Goal: Task Accomplishment & Management: Use online tool/utility

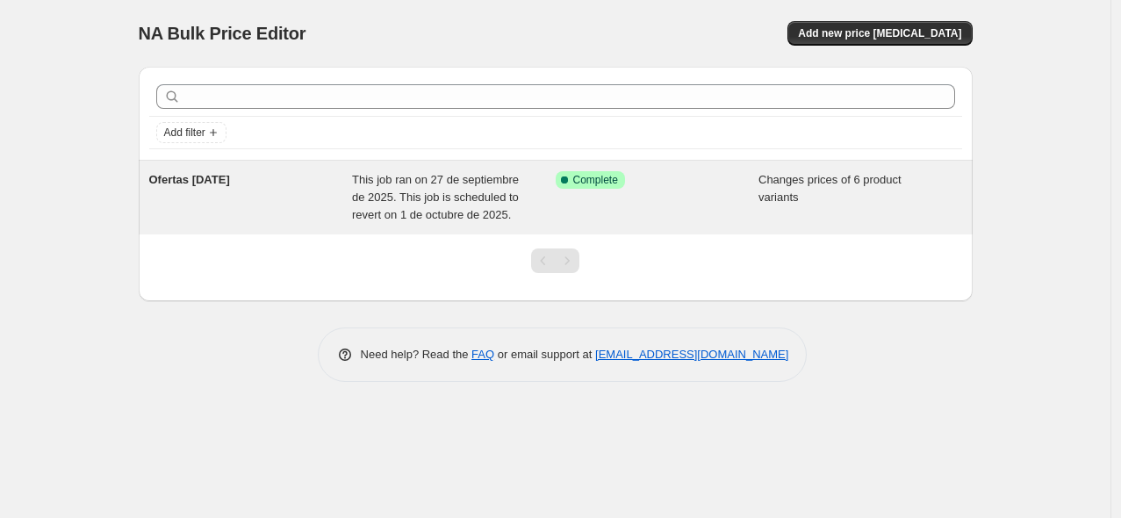
click at [415, 196] on span "This job ran on 27 de septiembre de 2025. This job is scheduled to revert on 1 …" at bounding box center [435, 197] width 167 height 48
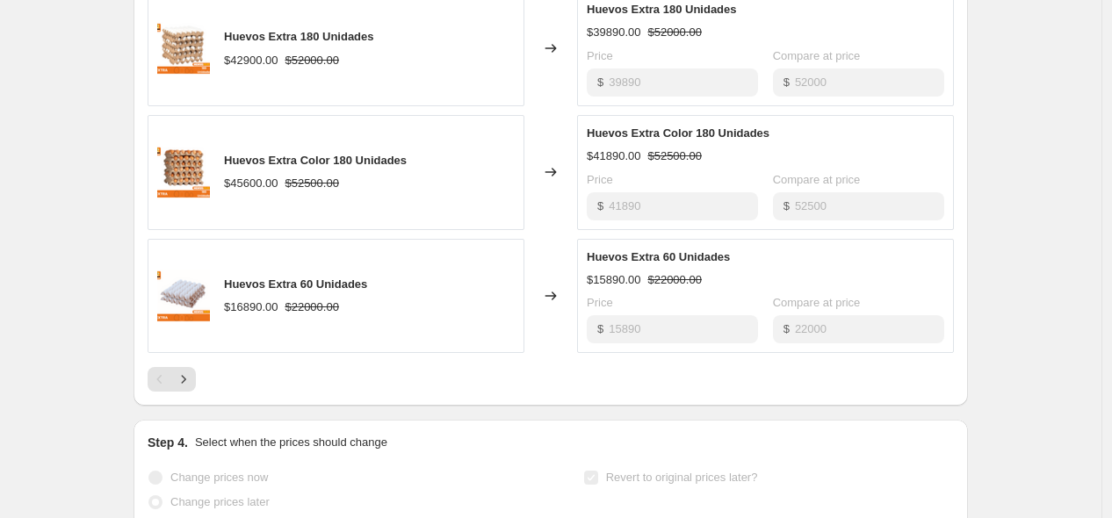
scroll to position [1117, 0]
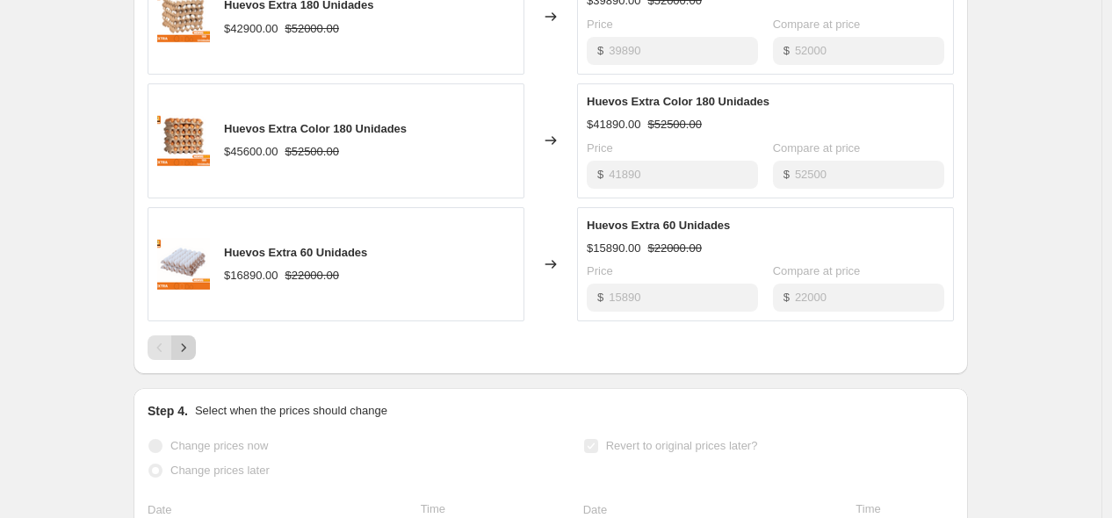
click at [192, 352] on icon "Next" at bounding box center [184, 348] width 18 height 18
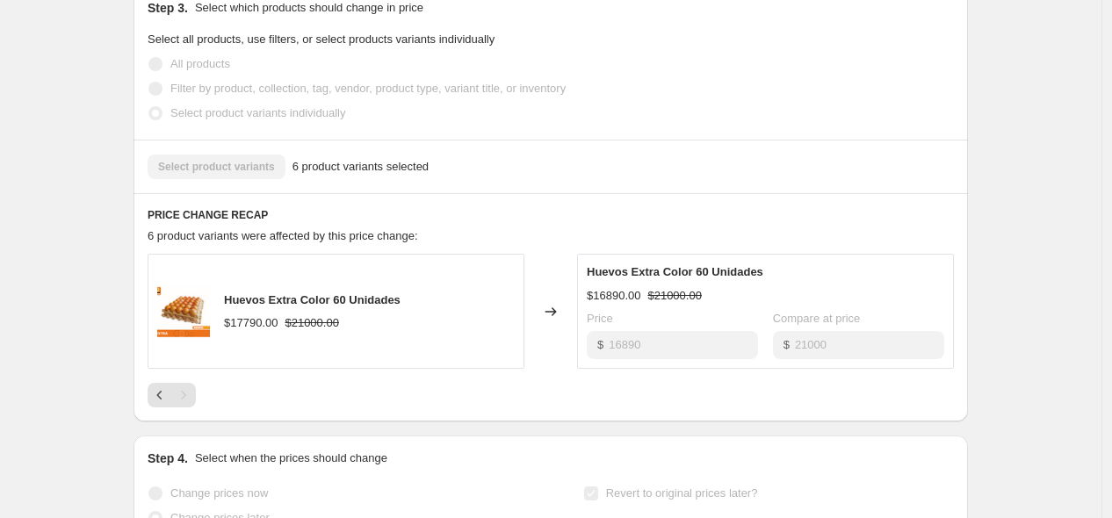
scroll to position [622, 0]
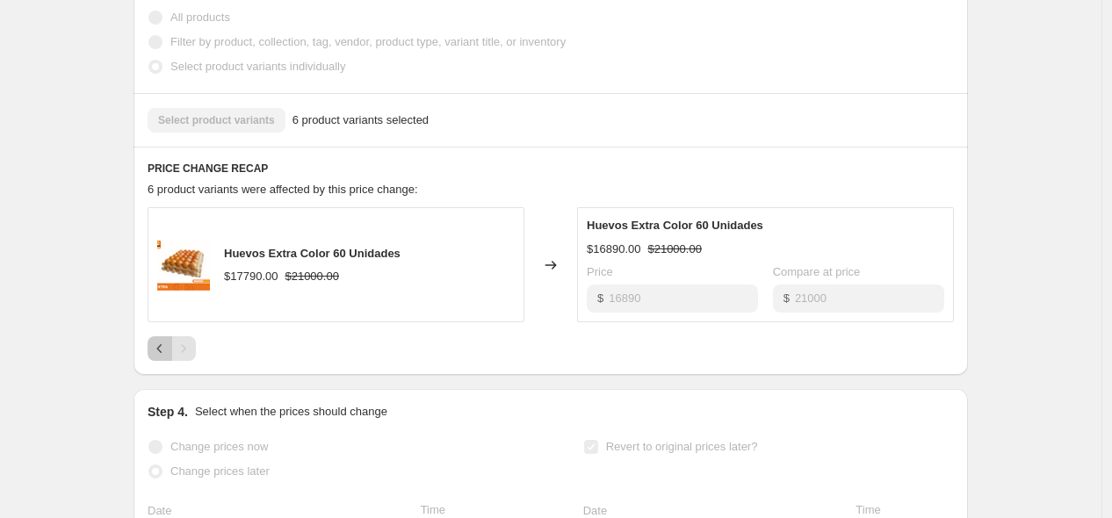
click at [169, 348] on icon "Previous" at bounding box center [160, 349] width 18 height 18
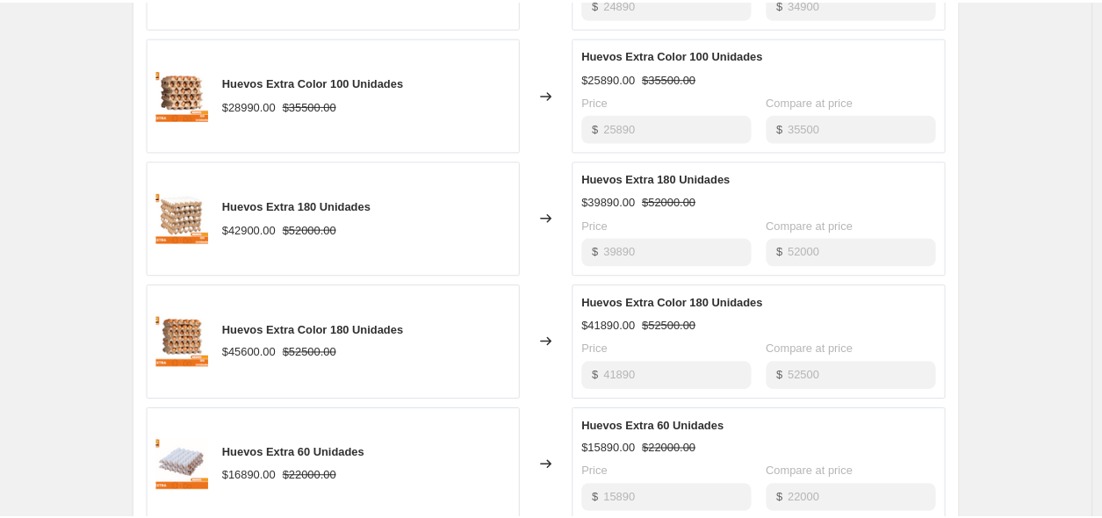
scroll to position [915, 0]
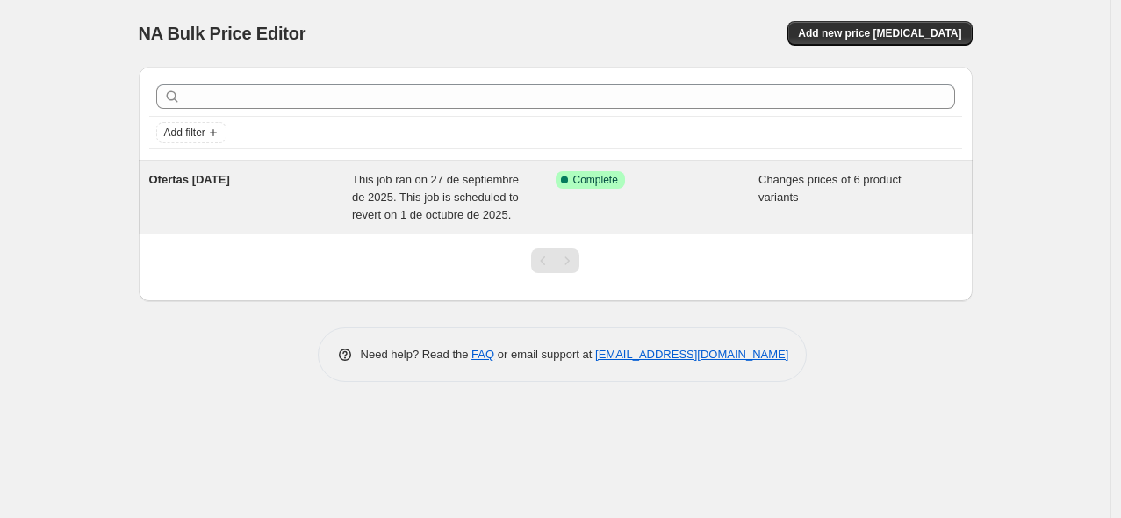
click at [821, 206] on div "Changes prices of 6 product variants" at bounding box center [861, 197] width 204 height 53
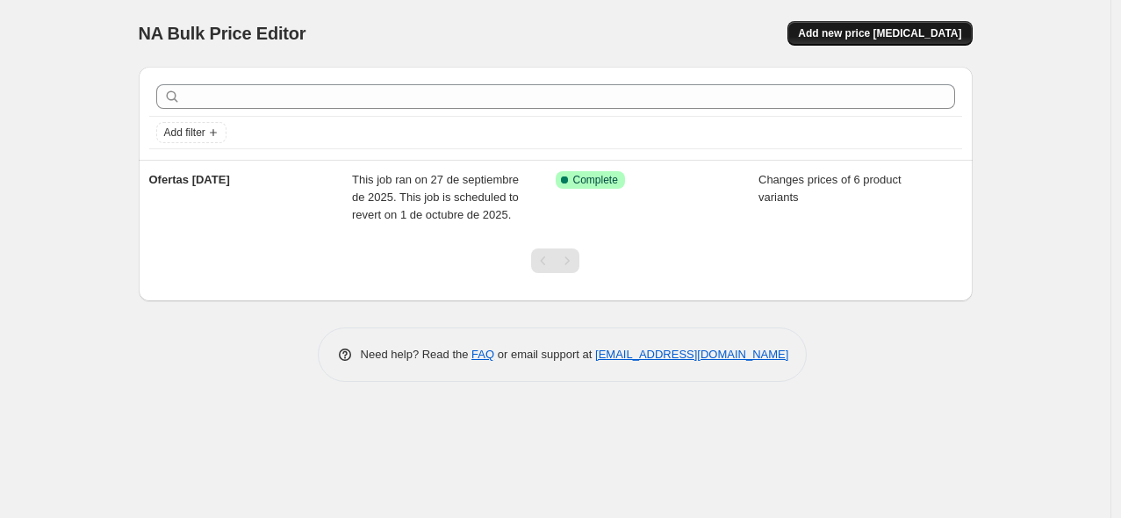
click at [884, 30] on span "Add new price [MEDICAL_DATA]" at bounding box center [879, 33] width 163 height 14
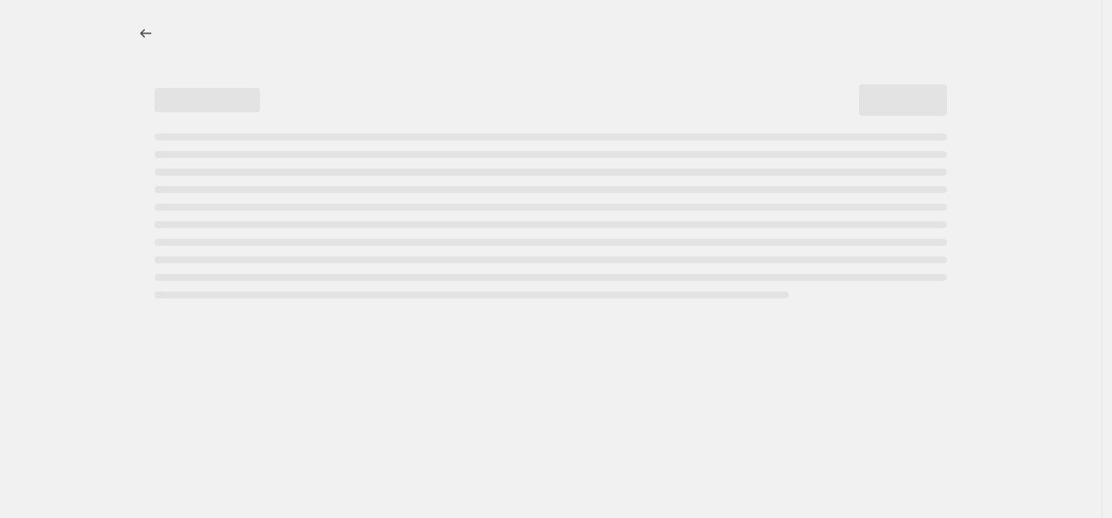
select select "percentage"
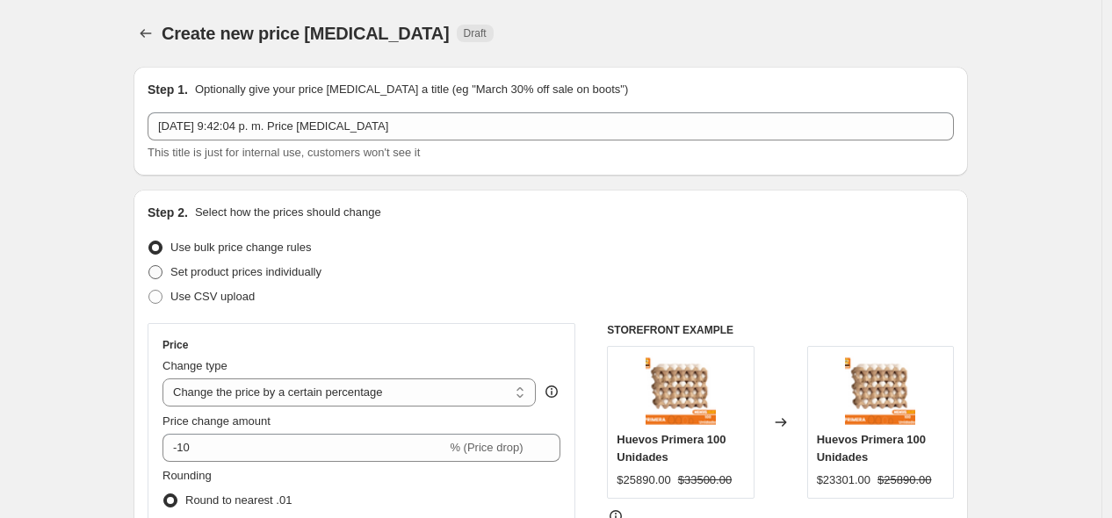
click at [250, 274] on span "Set product prices individually" at bounding box center [245, 271] width 151 height 13
click at [149, 266] on input "Set product prices individually" at bounding box center [148, 265] width 1 height 1
radio input "true"
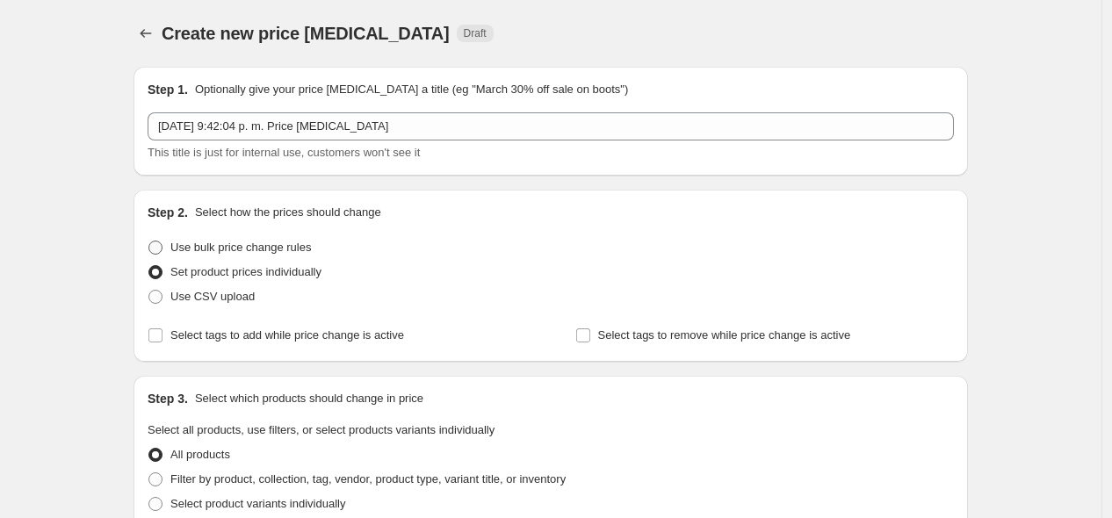
click at [250, 247] on span "Use bulk price change rules" at bounding box center [240, 247] width 141 height 13
click at [149, 242] on input "Use bulk price change rules" at bounding box center [148, 241] width 1 height 1
radio input "true"
select select "percentage"
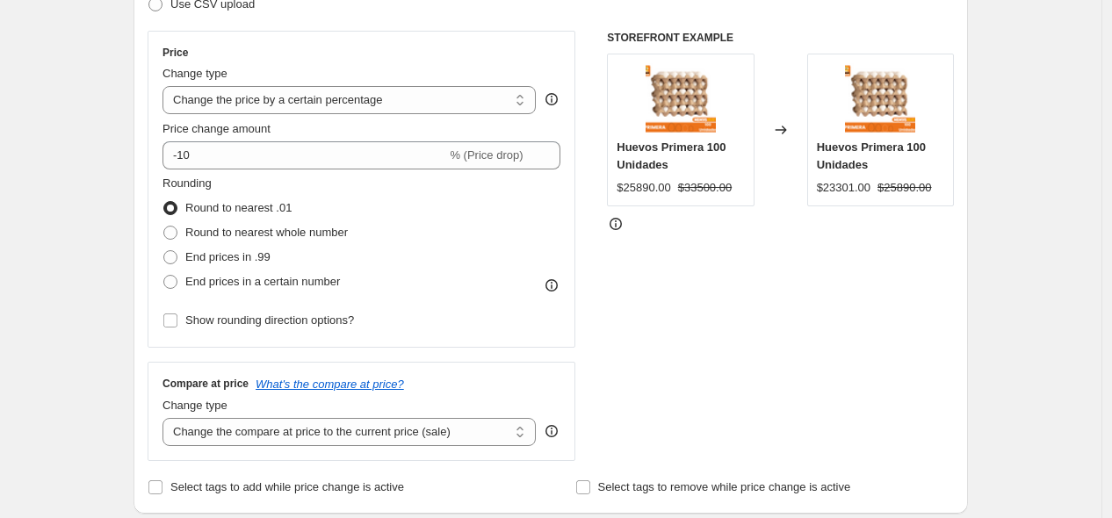
scroll to position [195, 0]
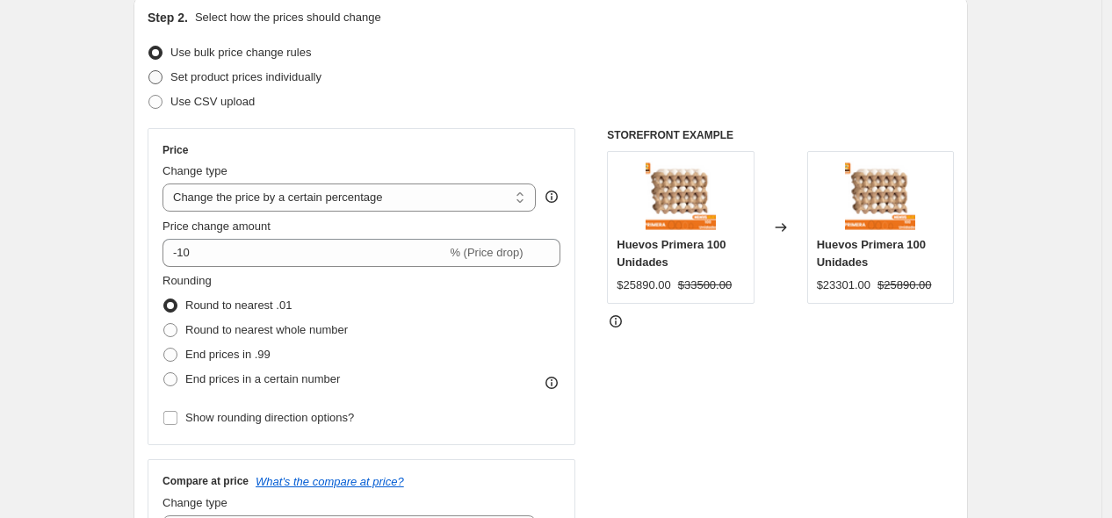
click at [306, 81] on span "Set product prices individually" at bounding box center [245, 76] width 151 height 13
click at [149, 71] on input "Set product prices individually" at bounding box center [148, 70] width 1 height 1
radio input "true"
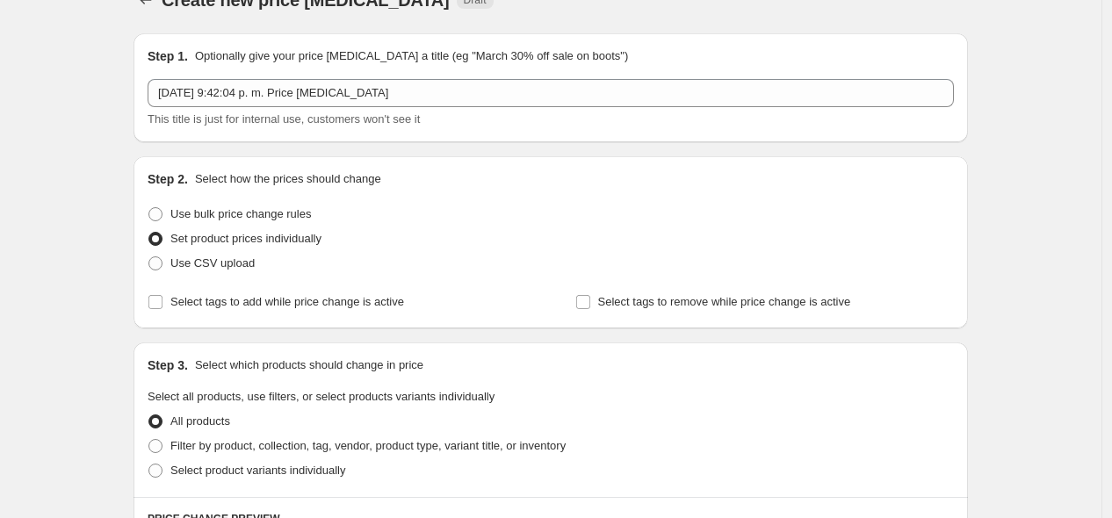
scroll to position [0, 0]
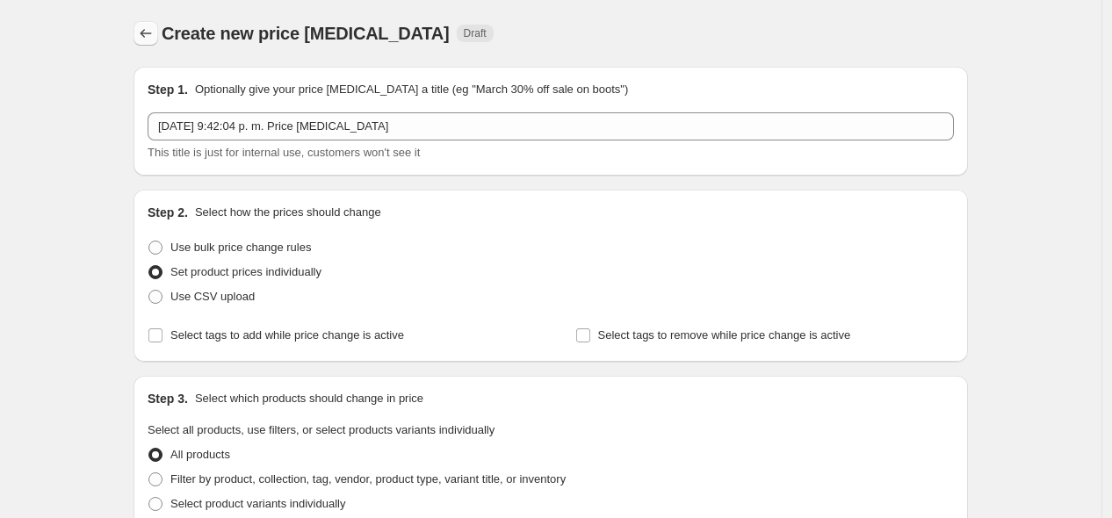
click at [151, 38] on icon "Price change jobs" at bounding box center [146, 34] width 18 height 18
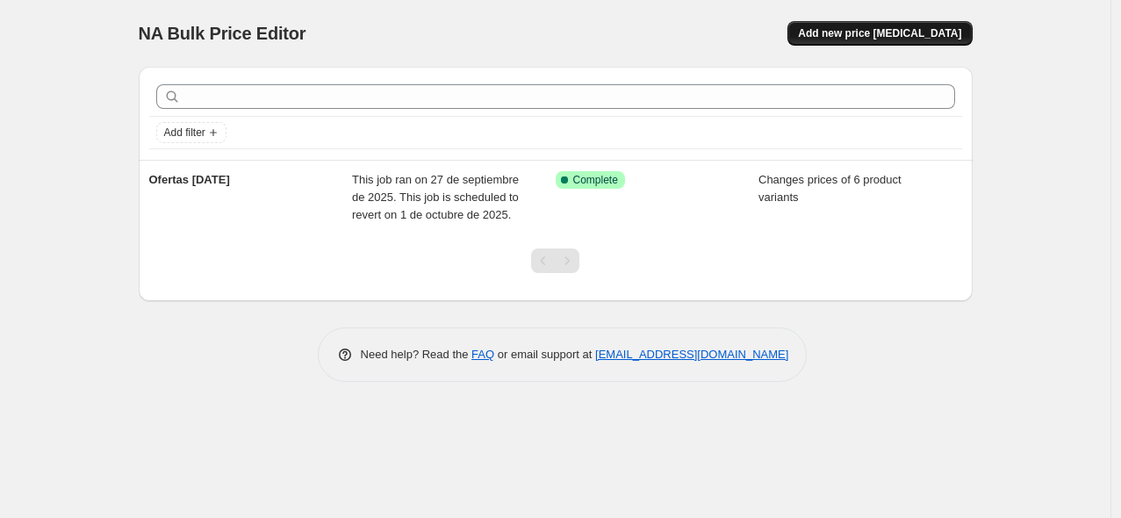
click at [872, 32] on span "Add new price [MEDICAL_DATA]" at bounding box center [879, 33] width 163 height 14
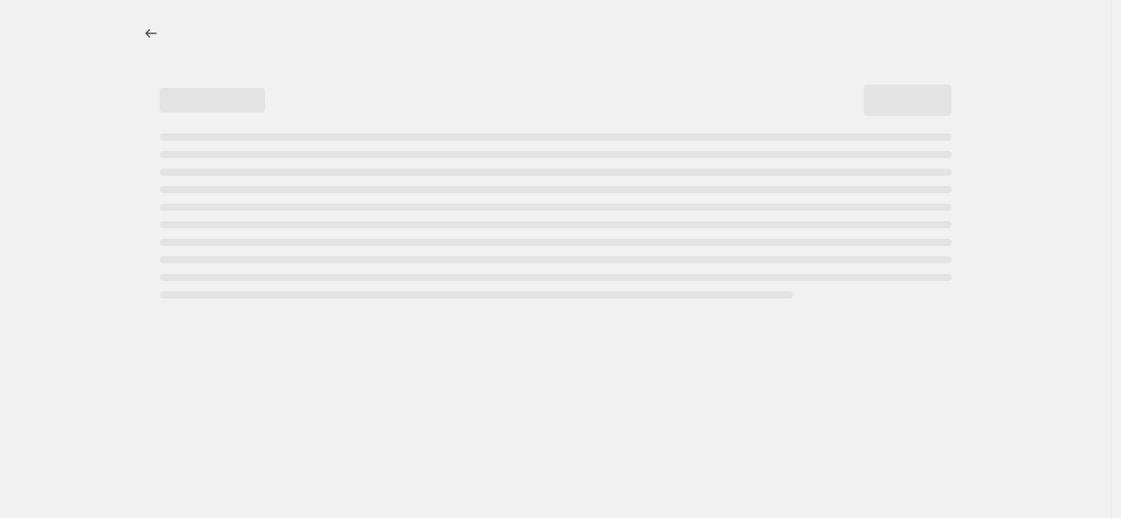
select select "percentage"
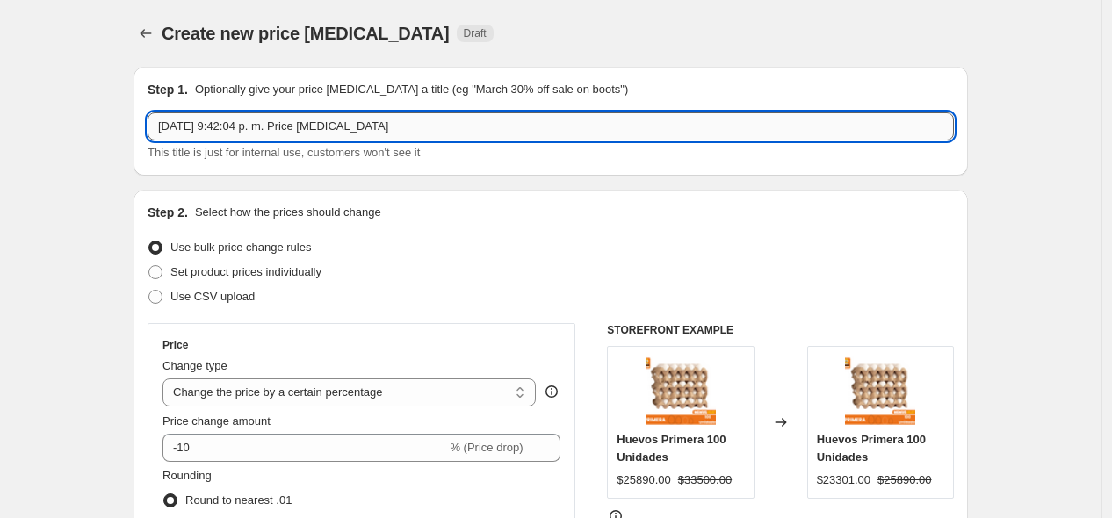
click at [399, 132] on input "[DATE] 9:42:04 p. m. Price [MEDICAL_DATA]" at bounding box center [551, 126] width 806 height 28
drag, startPoint x: 399, startPoint y: 132, endPoint x: 155, endPoint y: 133, distance: 244.1
click at [155, 133] on input "[DATE] 9:42:04 p. m. Price [MEDICAL_DATA]" at bounding box center [551, 126] width 806 height 28
type input "2octubre Extras Color"
click at [303, 271] on span "Set product prices individually" at bounding box center [245, 271] width 151 height 13
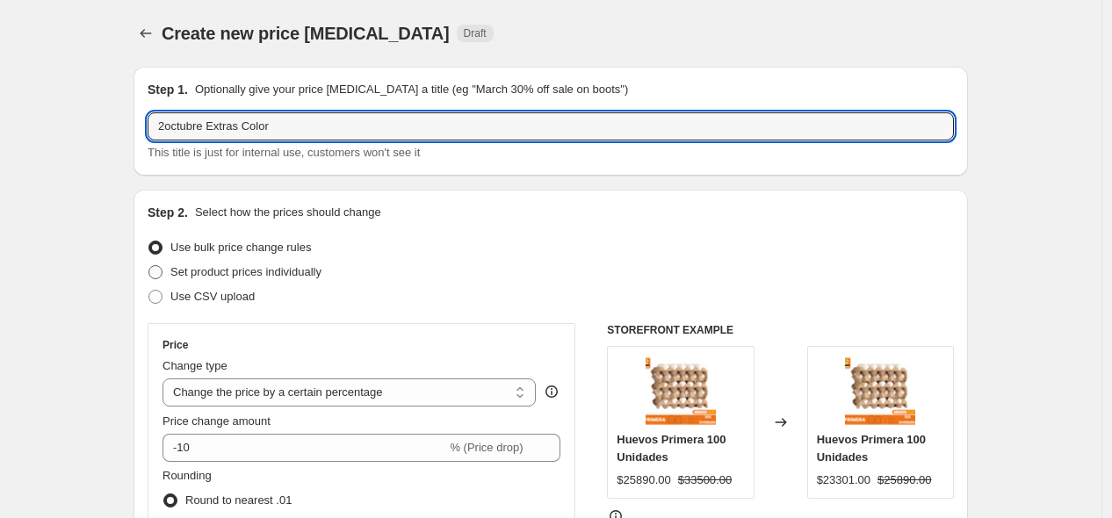
click at [149, 266] on input "Set product prices individually" at bounding box center [148, 265] width 1 height 1
radio input "true"
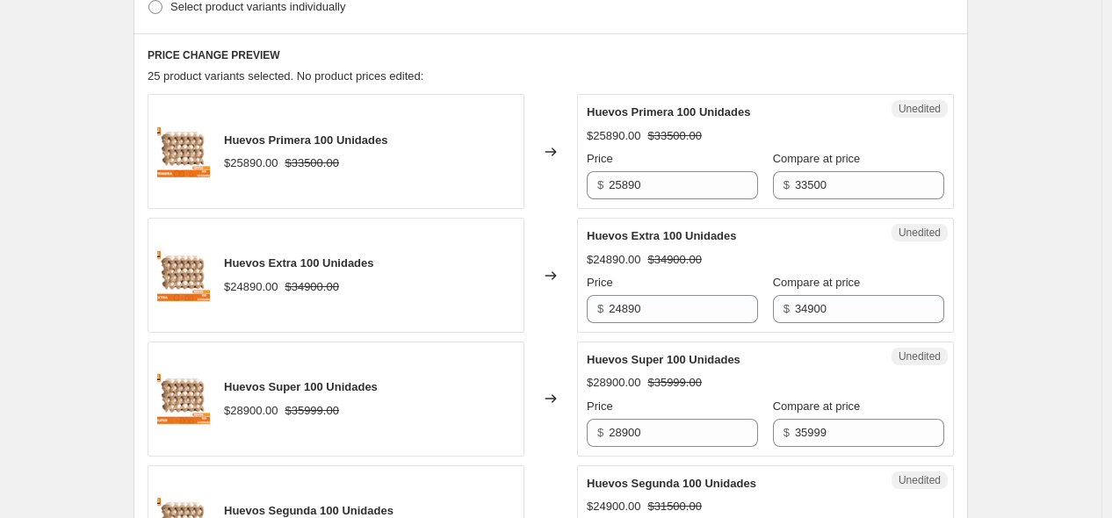
scroll to position [487, 0]
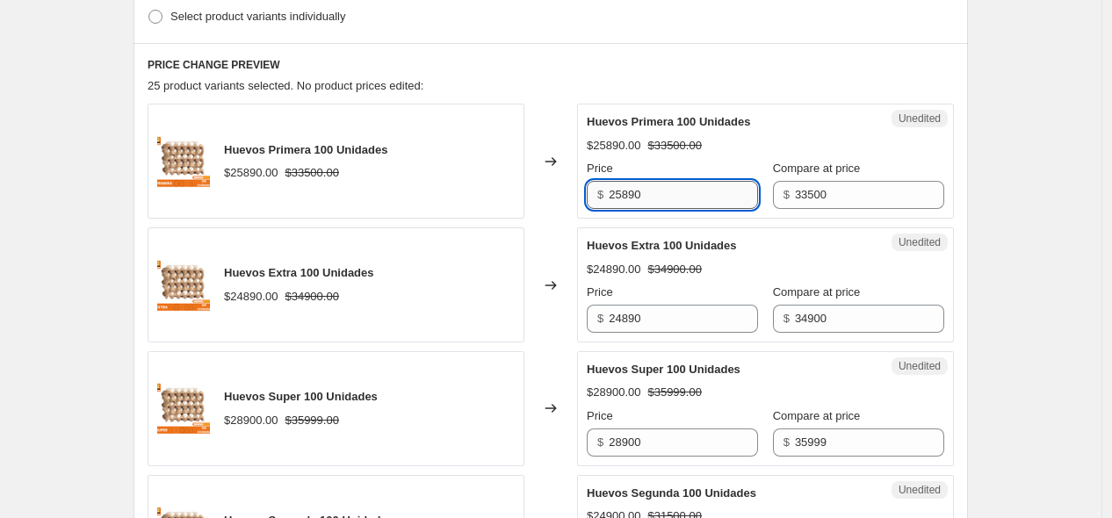
click at [657, 197] on input "25890" at bounding box center [683, 195] width 149 height 28
drag, startPoint x: 657, startPoint y: 197, endPoint x: 621, endPoint y: 190, distance: 36.7
click at [621, 190] on input "25890" at bounding box center [683, 195] width 149 height 28
type input "27900"
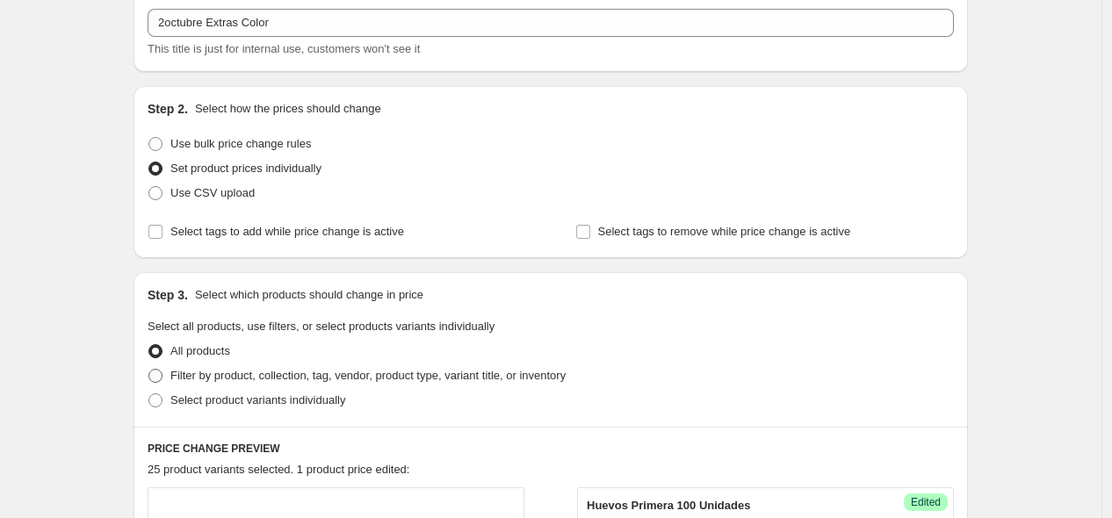
scroll to position [0, 0]
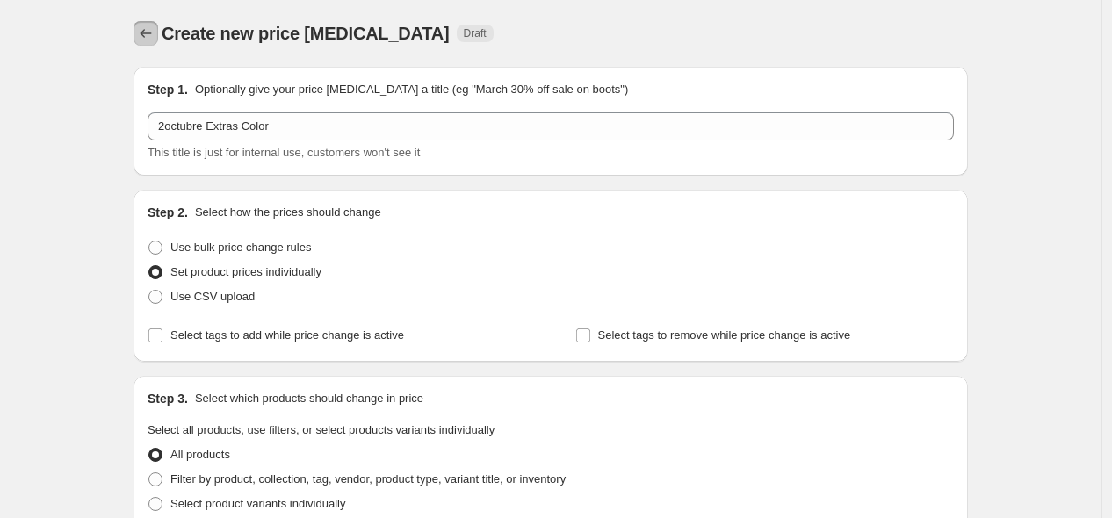
click at [148, 28] on icon "Price change jobs" at bounding box center [146, 34] width 18 height 18
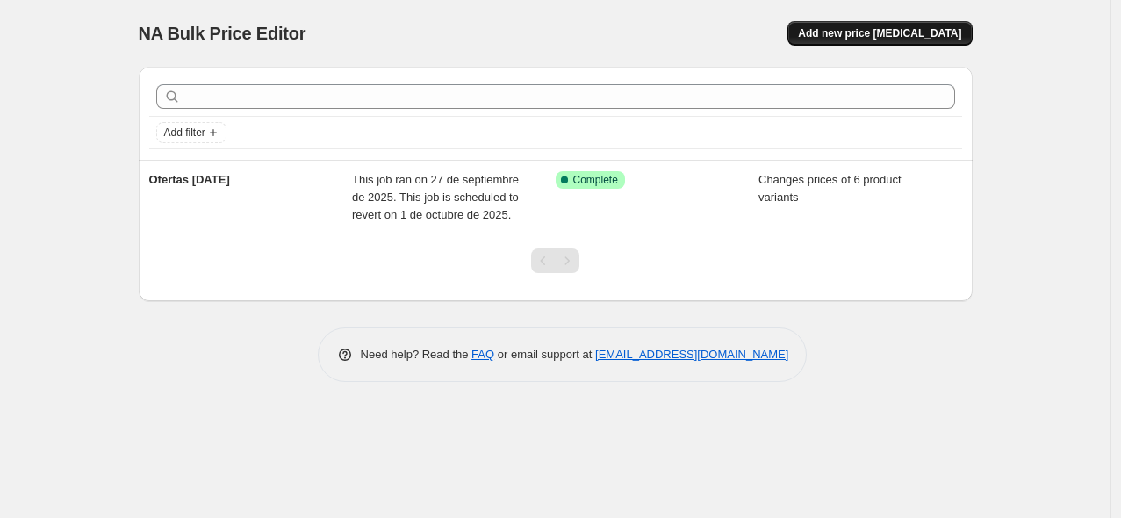
click at [901, 35] on span "Add new price [MEDICAL_DATA]" at bounding box center [879, 33] width 163 height 14
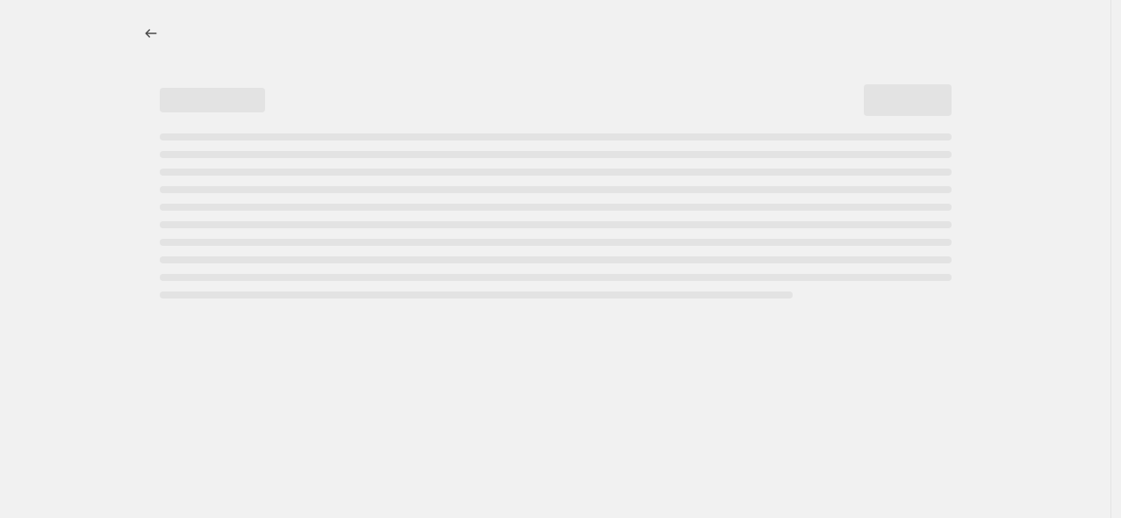
select select "percentage"
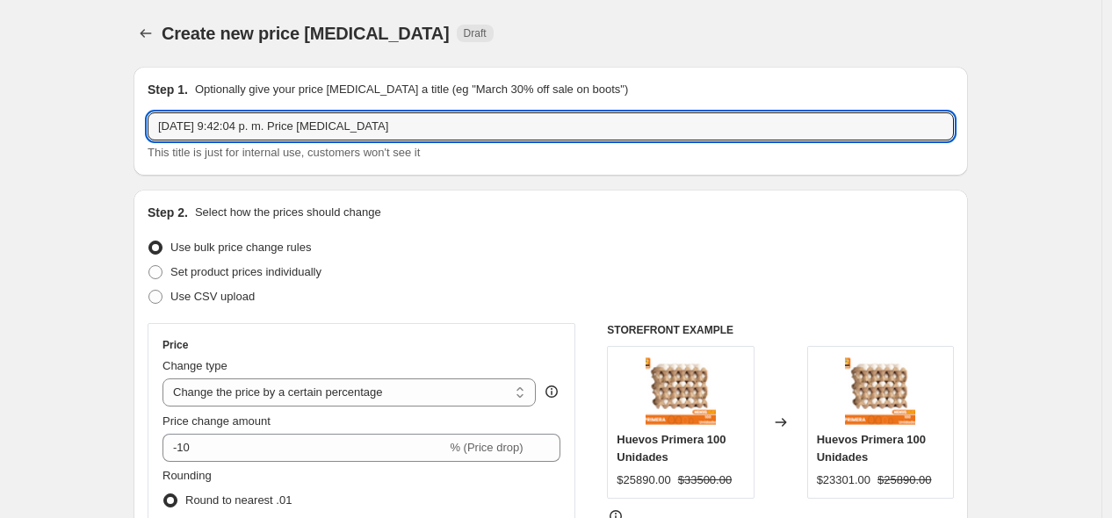
drag, startPoint x: 384, startPoint y: 122, endPoint x: 95, endPoint y: 120, distance: 288.9
click at [173, 132] on input "[DATE] Extra Color" at bounding box center [551, 126] width 806 height 28
click at [170, 130] on input "[DATE] Extra Color" at bounding box center [551, 126] width 806 height 28
type input "2-OCT Extra Color"
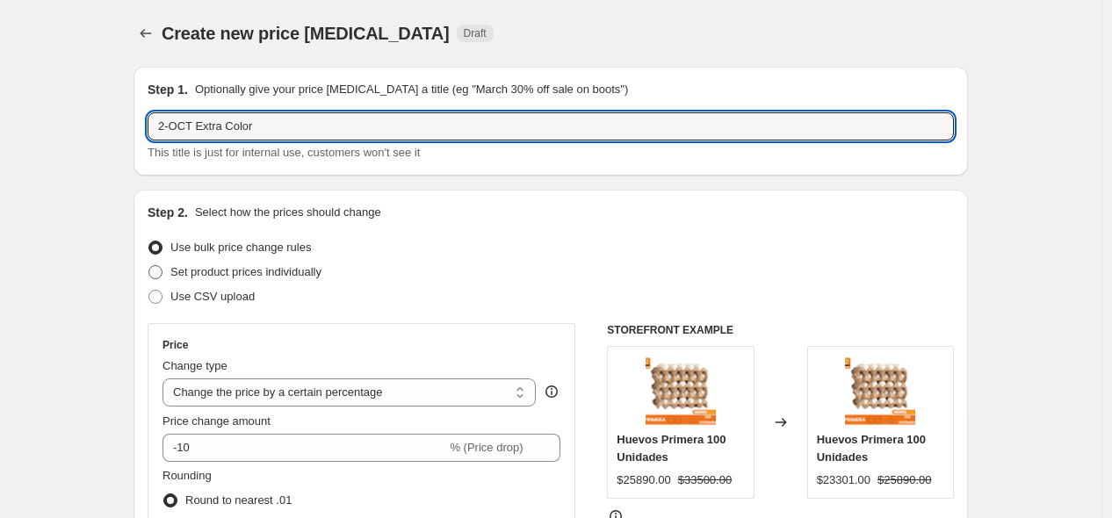
click at [301, 274] on span "Set product prices individually" at bounding box center [245, 271] width 151 height 13
click at [149, 266] on input "Set product prices individually" at bounding box center [148, 265] width 1 height 1
radio input "true"
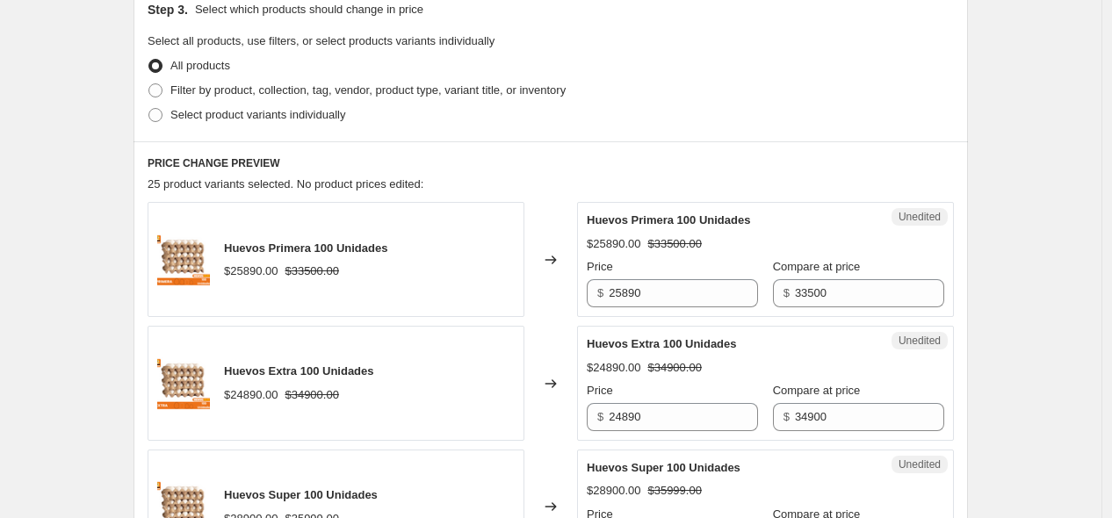
scroll to position [390, 0]
click at [212, 90] on span "Filter by product, collection, tag, vendor, product type, variant title, or inv…" at bounding box center [367, 89] width 395 height 13
click at [149, 83] on input "Filter by product, collection, tag, vendor, product type, variant title, or inv…" at bounding box center [148, 83] width 1 height 1
radio input "true"
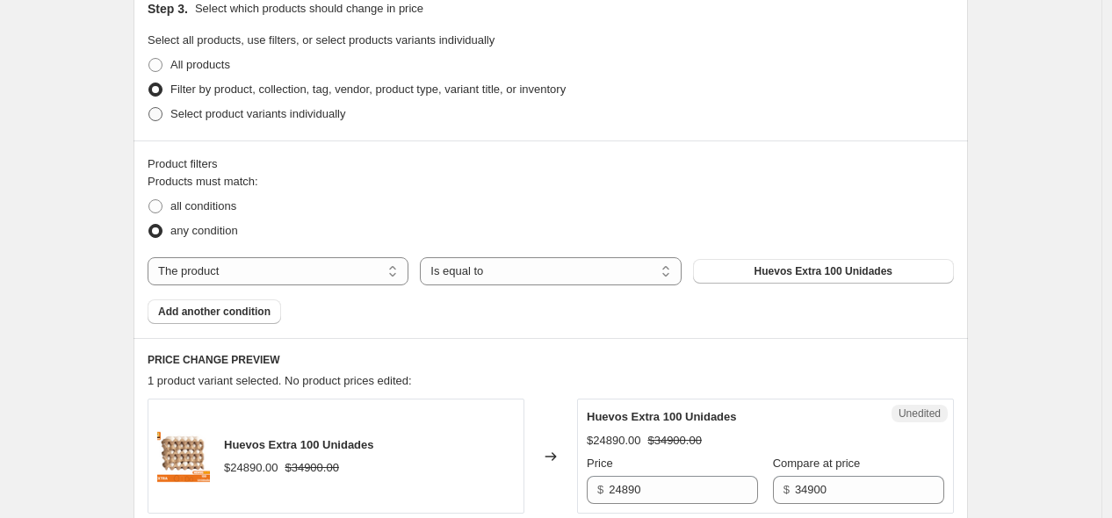
click at [213, 117] on span "Select product variants individually" at bounding box center [257, 113] width 175 height 13
click at [149, 108] on input "Select product variants individually" at bounding box center [148, 107] width 1 height 1
radio input "true"
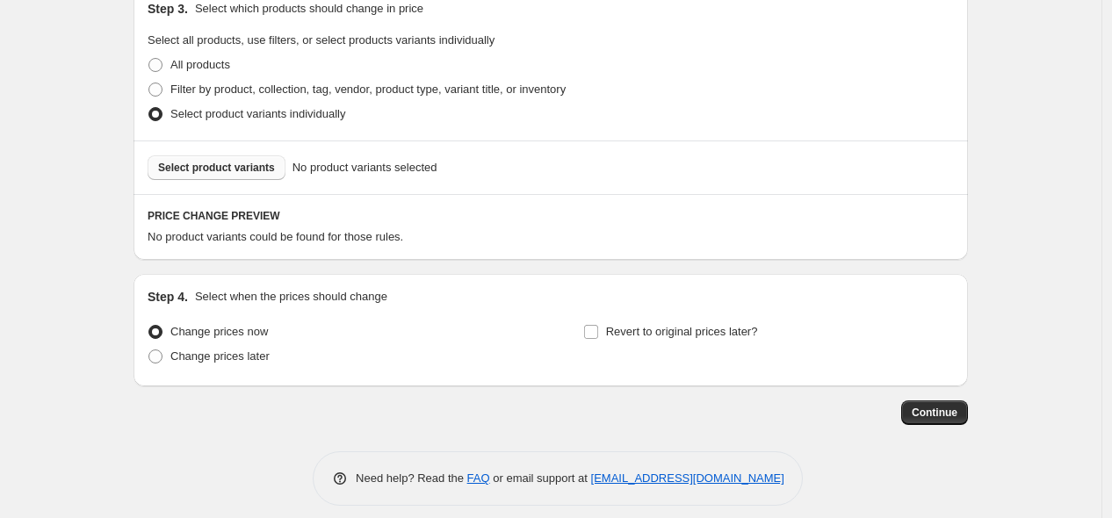
click at [242, 170] on span "Select product variants" at bounding box center [216, 168] width 117 height 14
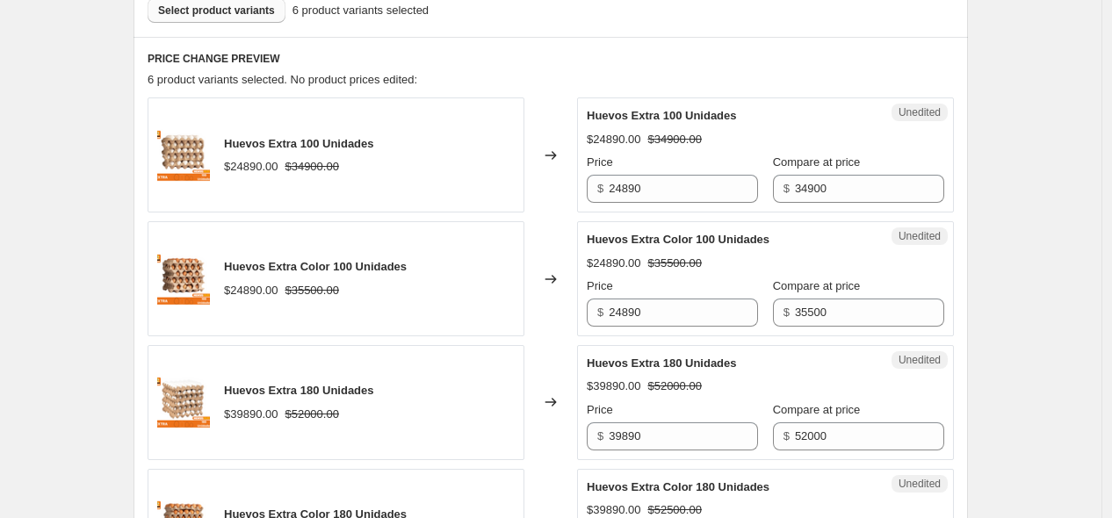
scroll to position [585, 0]
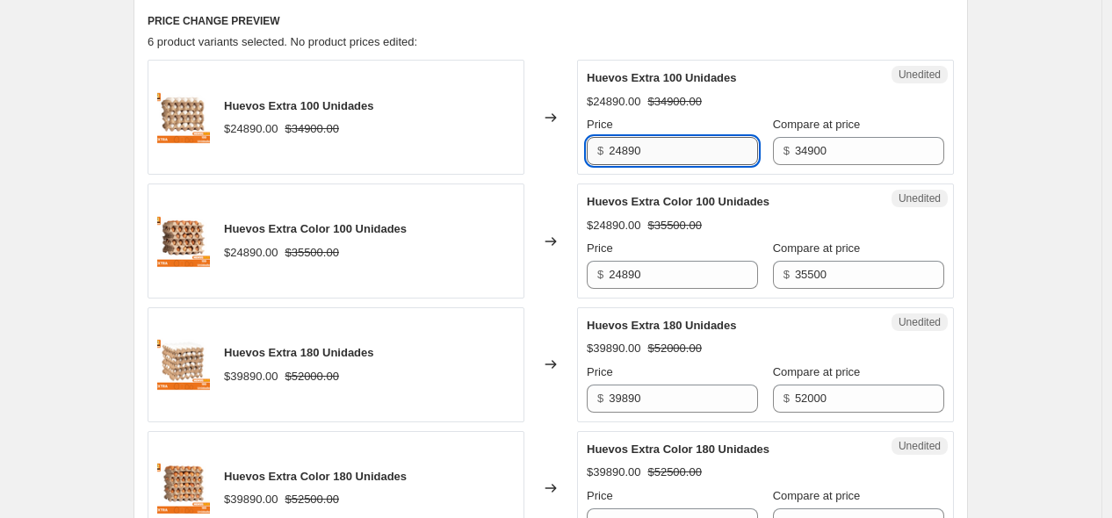
drag, startPoint x: 659, startPoint y: 149, endPoint x: 621, endPoint y: 149, distance: 37.8
click at [621, 149] on input "24890" at bounding box center [683, 151] width 149 height 28
type input "27900"
click at [699, 14] on h6 "PRICE CHANGE PREVIEW" at bounding box center [551, 21] width 806 height 14
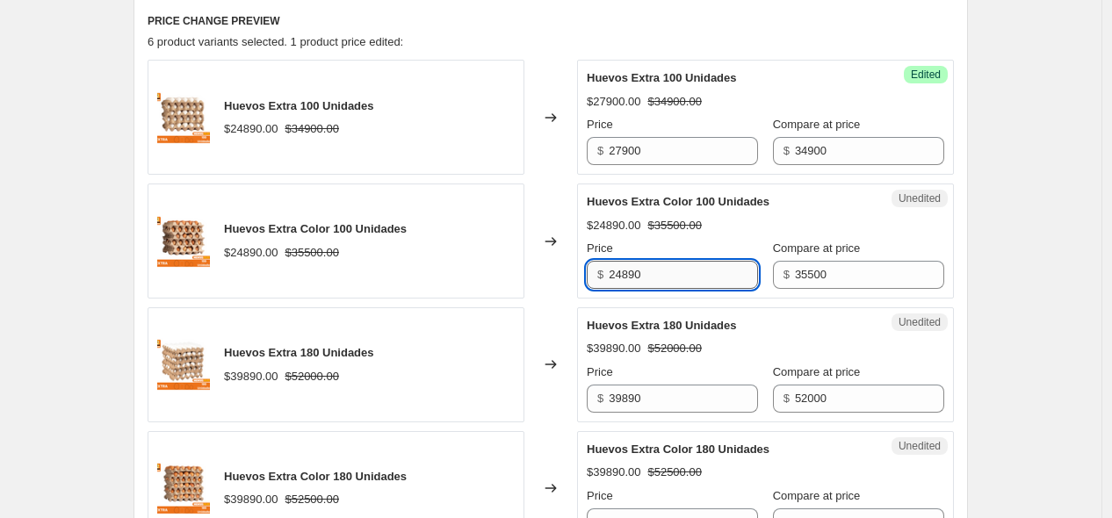
click at [644, 277] on input "24890" at bounding box center [683, 275] width 149 height 28
click at [621, 270] on input "24890" at bounding box center [683, 275] width 149 height 28
click at [627, 274] on input "24890" at bounding box center [683, 275] width 149 height 28
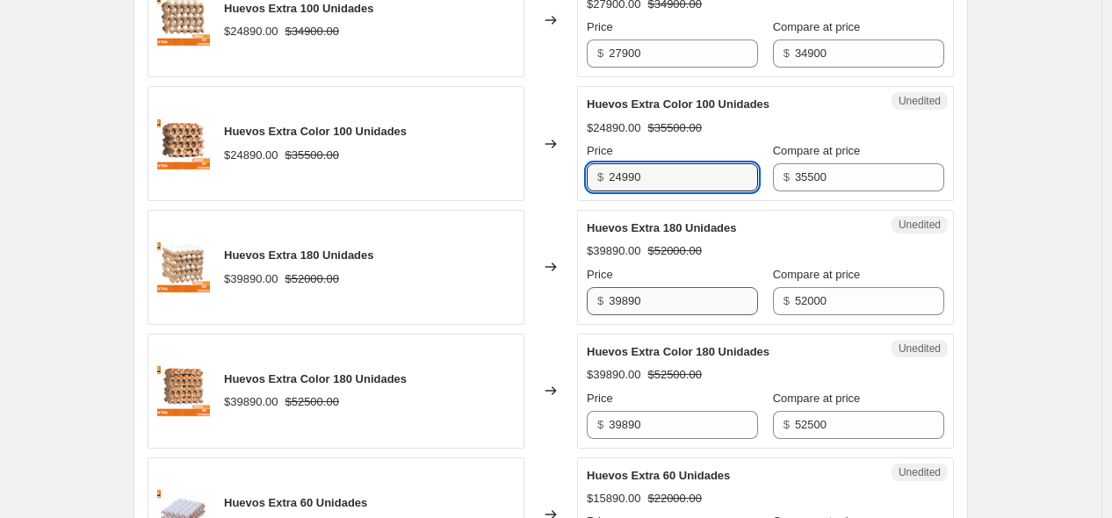
type input "24990"
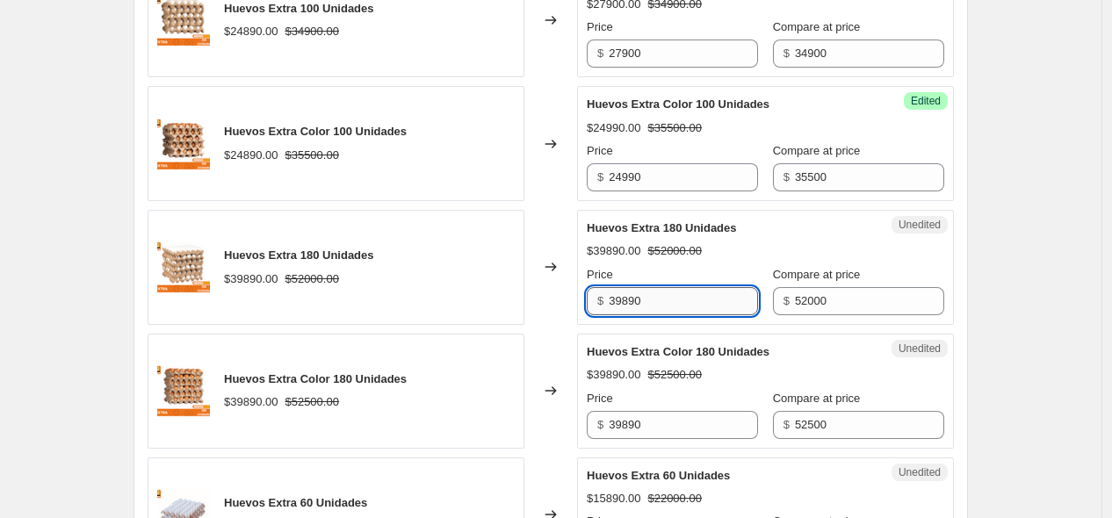
drag, startPoint x: 643, startPoint y: 297, endPoint x: 612, endPoint y: 297, distance: 30.7
click at [612, 297] on input "39890" at bounding box center [683, 301] width 149 height 28
type input "42900"
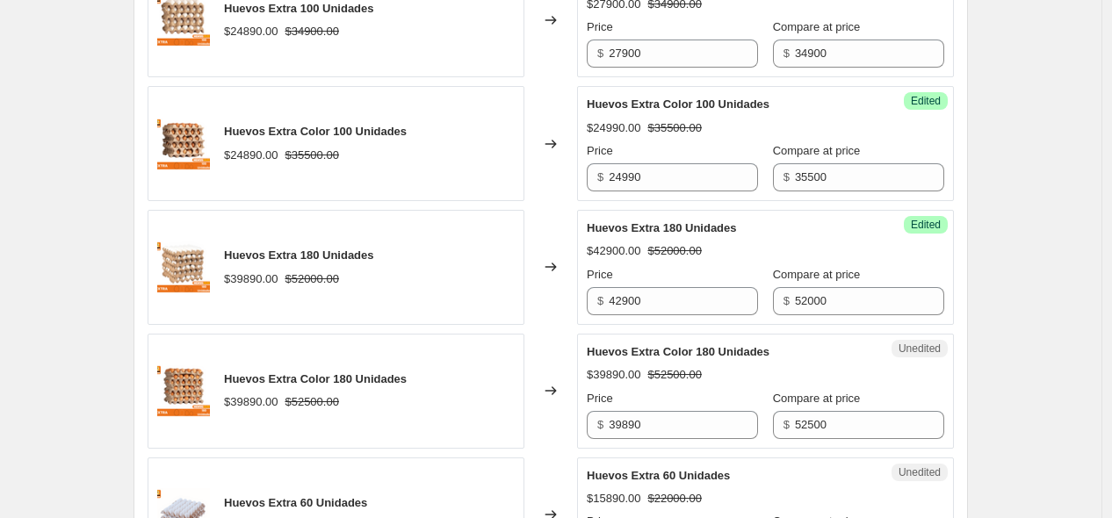
click at [1041, 339] on div "Create new price [MEDICAL_DATA]. This page is ready Create new price [MEDICAL_D…" at bounding box center [550, 169] width 1101 height 1703
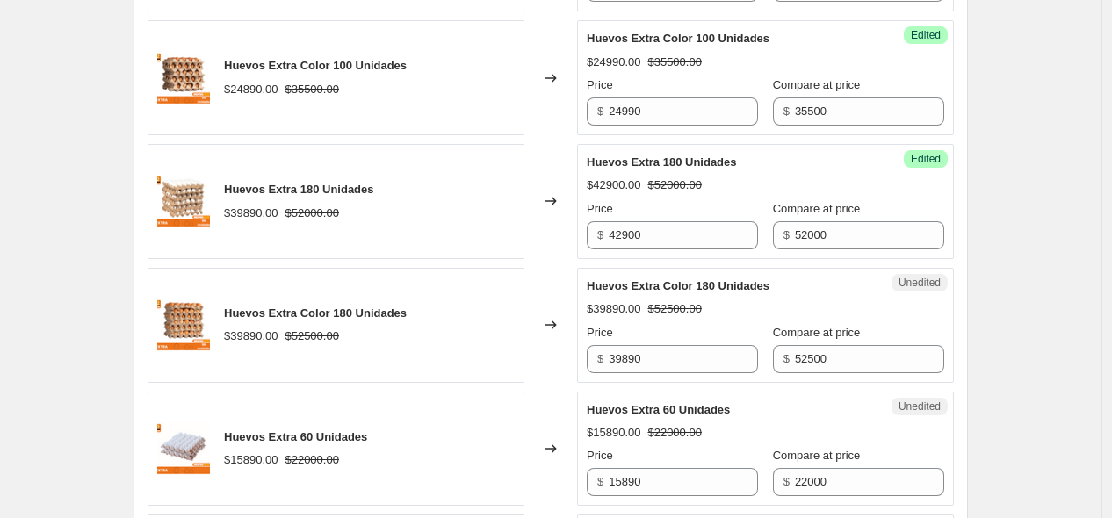
scroll to position [878, 0]
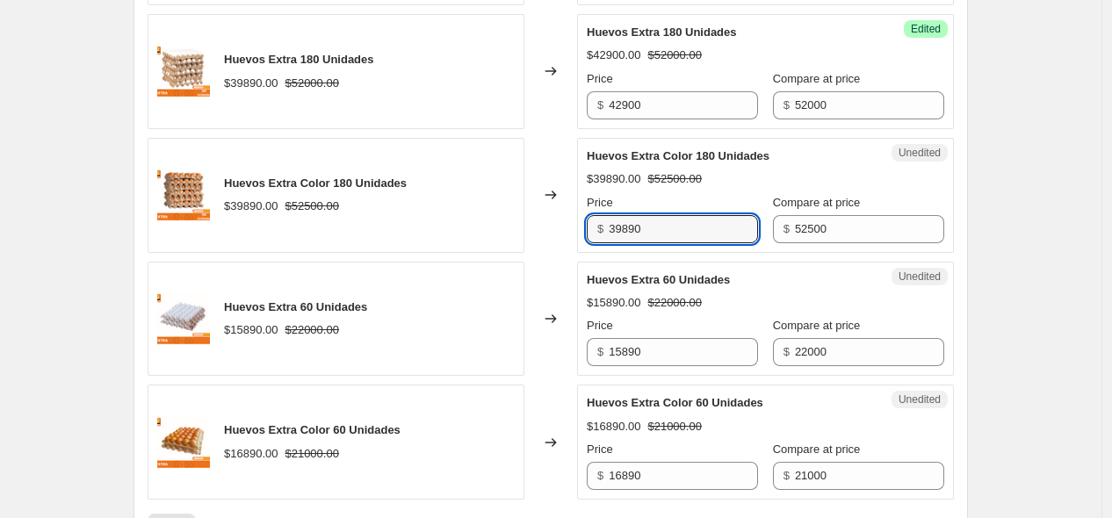
drag, startPoint x: 667, startPoint y: 225, endPoint x: 608, endPoint y: 226, distance: 59.7
click at [608, 226] on div "$ 39890" at bounding box center [672, 229] width 171 height 28
type input "41890"
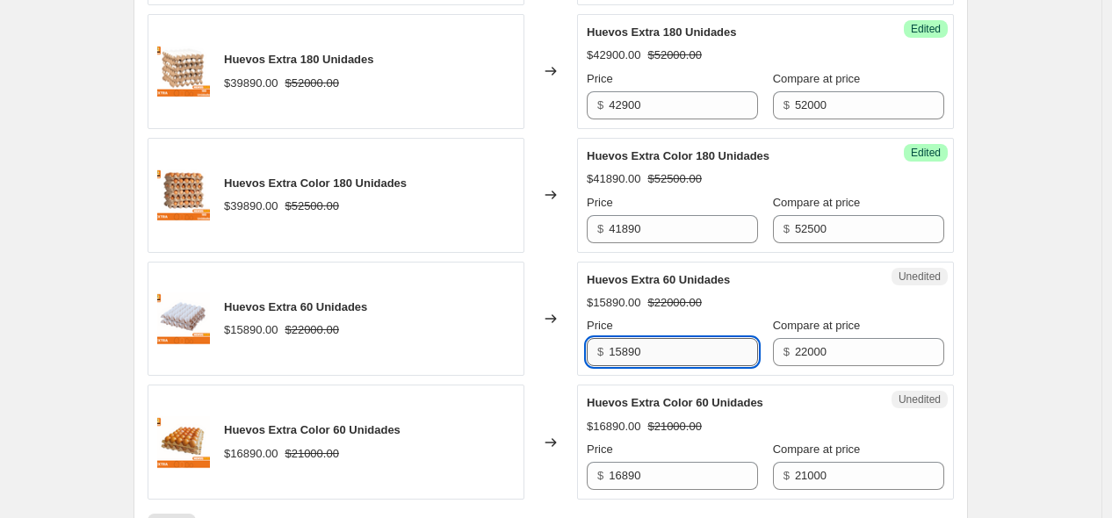
click at [625, 353] on input "15890" at bounding box center [683, 352] width 149 height 28
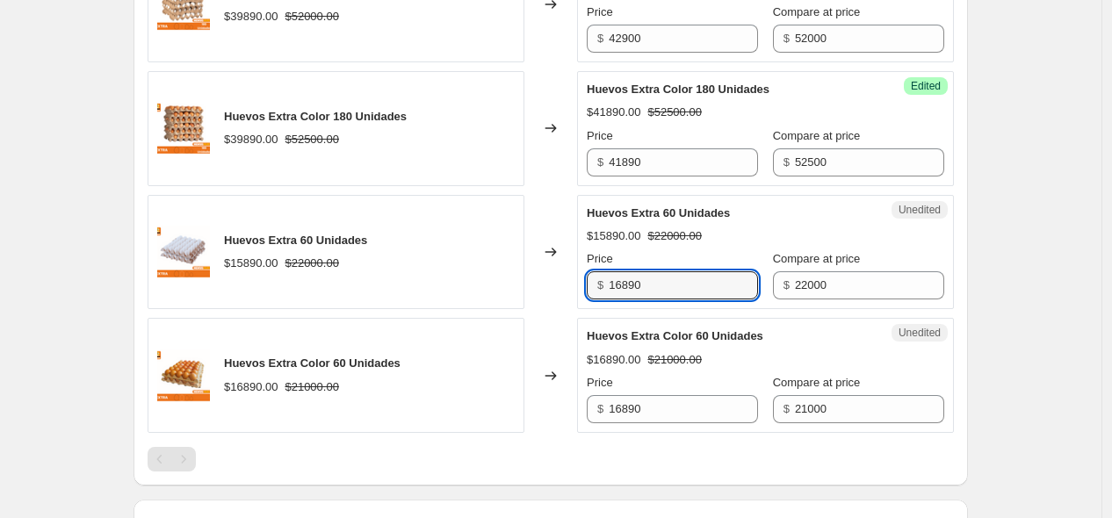
scroll to position [976, 0]
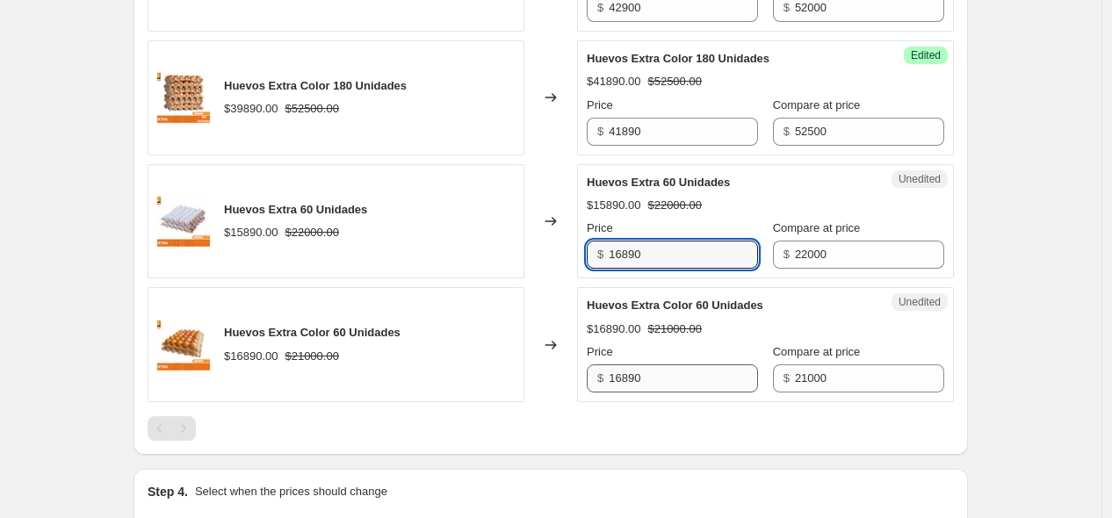
type input "16890"
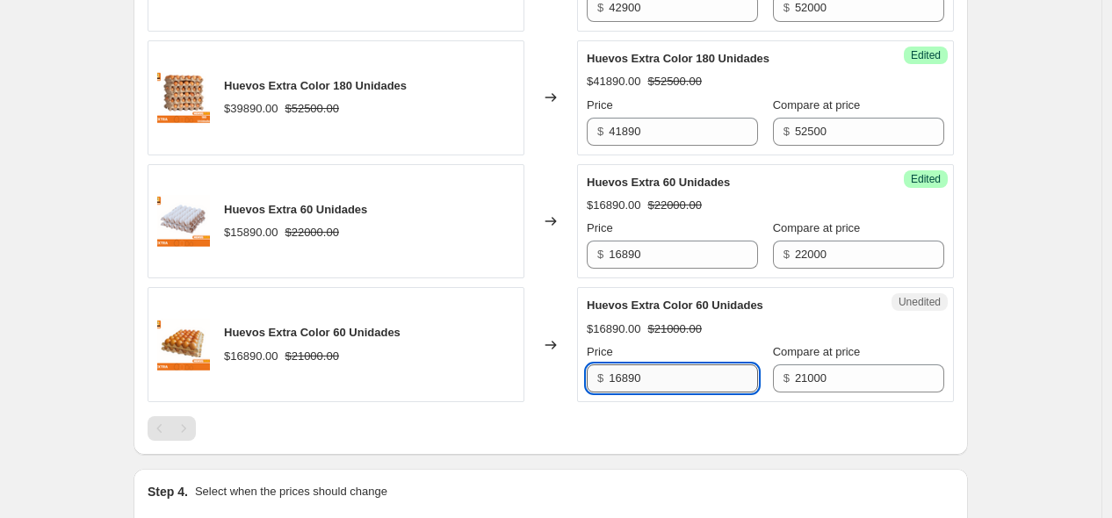
click at [626, 374] on input "16890" at bounding box center [683, 378] width 149 height 28
type input "16990"
click at [647, 421] on div at bounding box center [551, 428] width 806 height 25
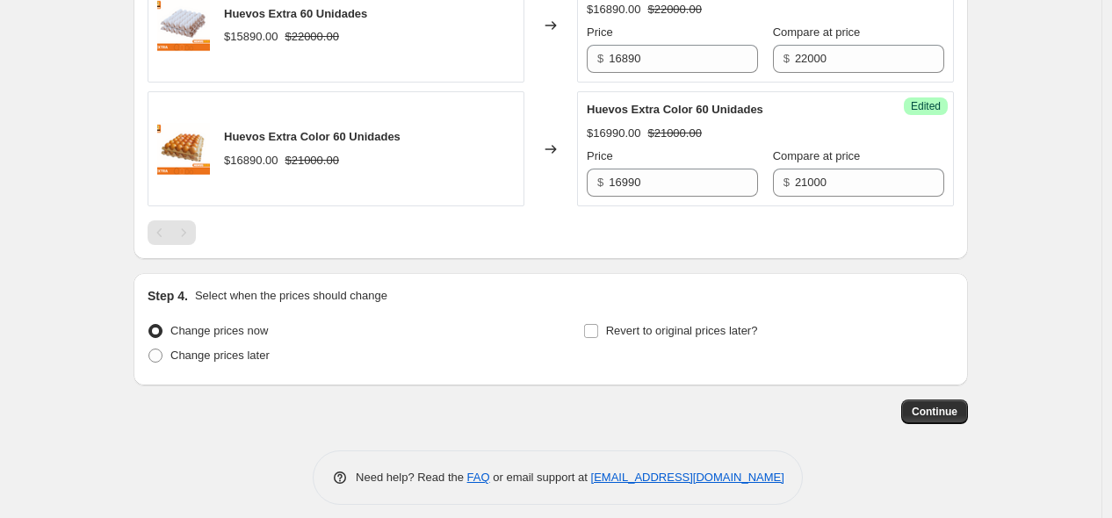
scroll to position [1186, 0]
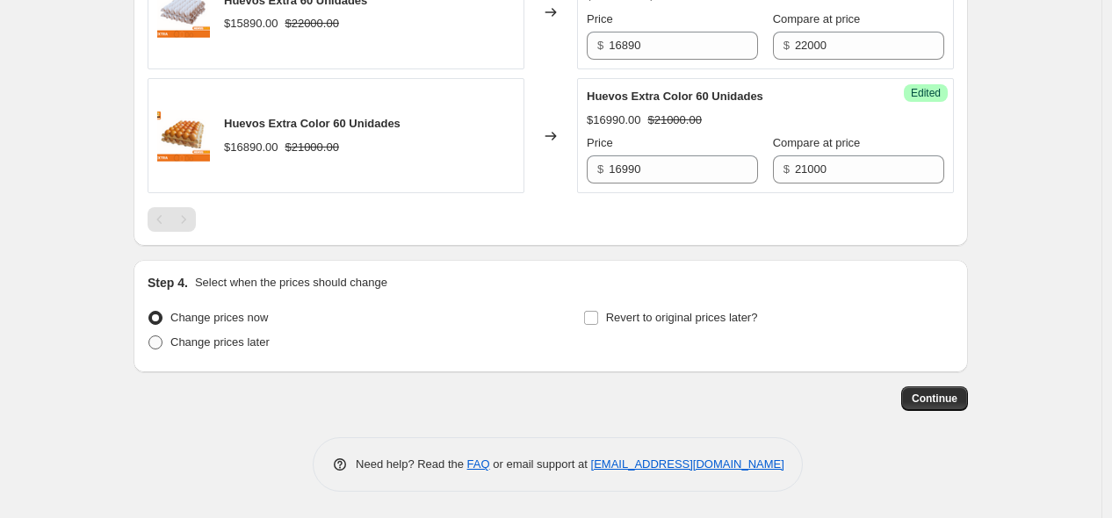
click at [226, 346] on span "Change prices later" at bounding box center [219, 341] width 99 height 13
click at [149, 336] on input "Change prices later" at bounding box center [148, 335] width 1 height 1
radio input "true"
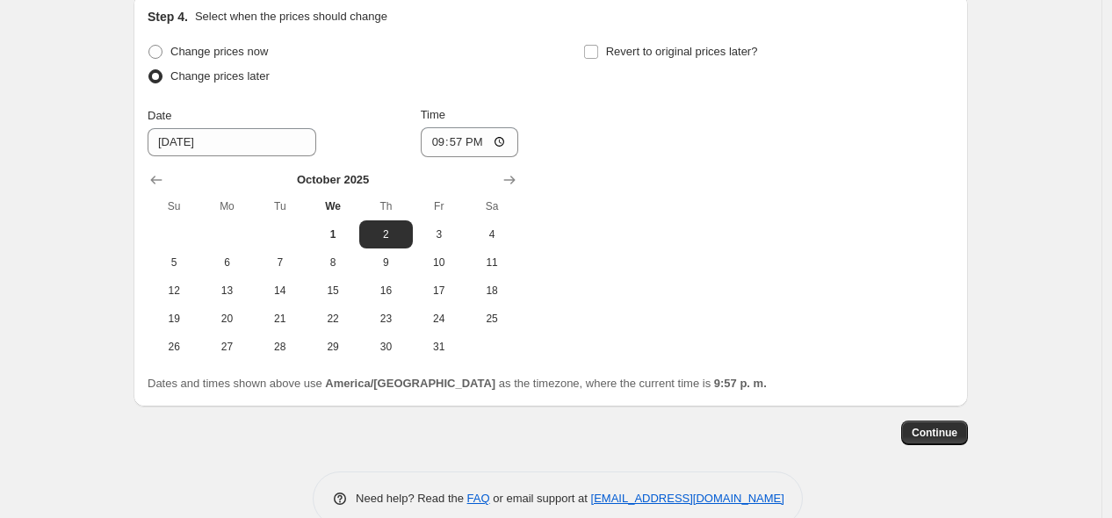
scroll to position [1486, 0]
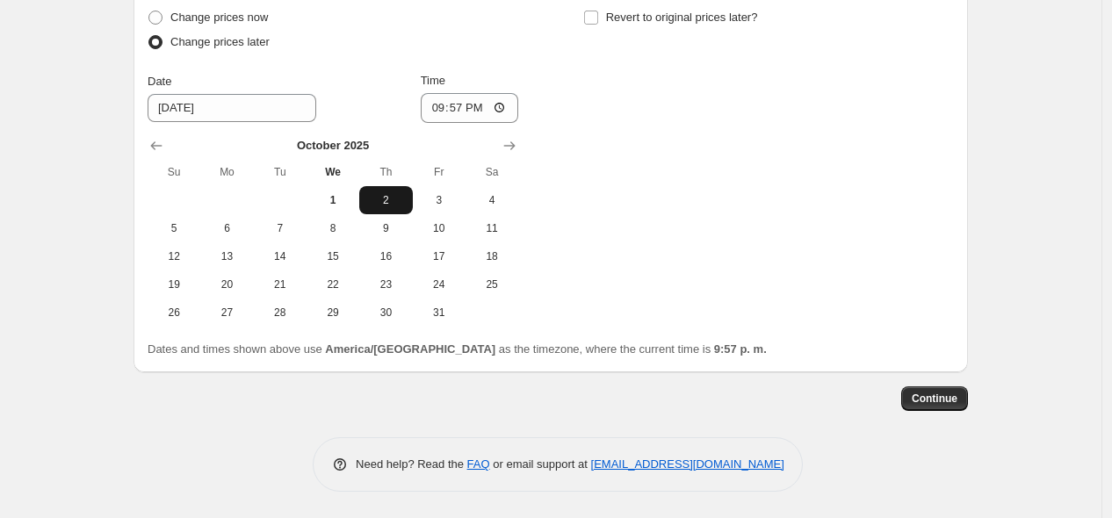
click at [387, 198] on span "2" at bounding box center [385, 200] width 39 height 14
click at [499, 107] on input "21:57" at bounding box center [470, 108] width 98 height 30
type input "02:04"
click at [857, 224] on div "Change prices now Change prices later Date [DATE] Time 02:[DATE] Mo Tu We Th Fr…" at bounding box center [551, 165] width 806 height 321
click at [598, 19] on input "Revert to original prices later?" at bounding box center [591, 18] width 14 height 14
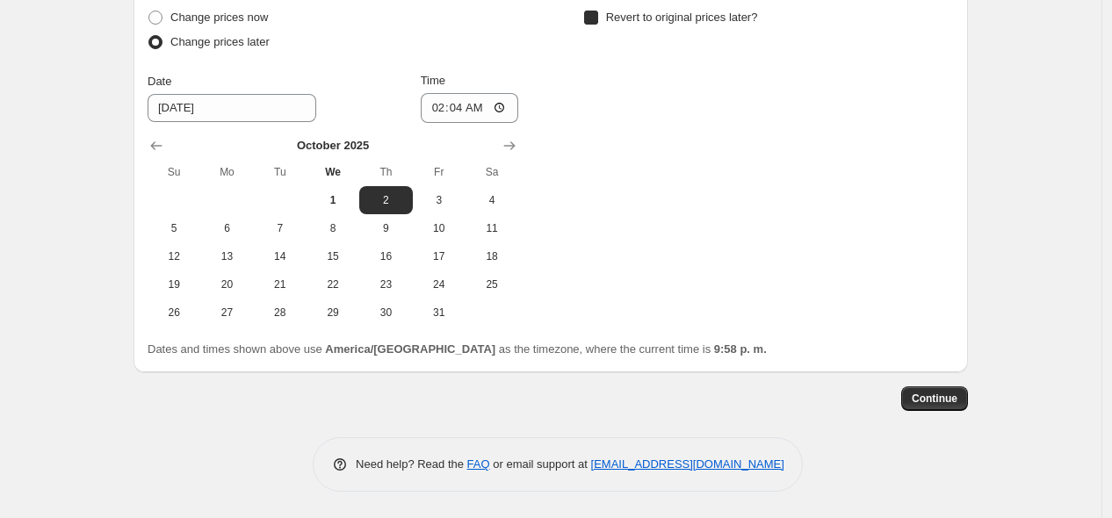
checkbox input "true"
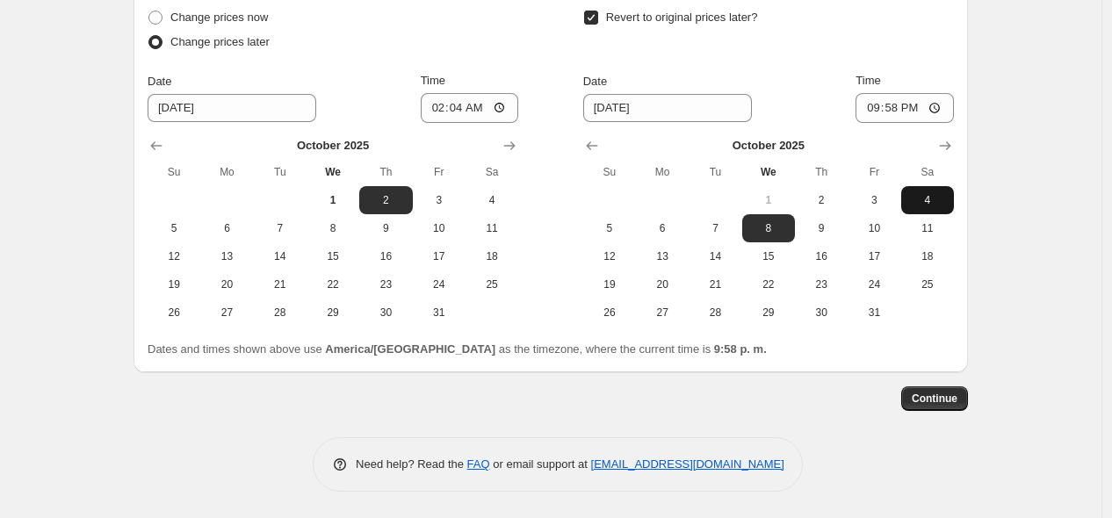
click at [927, 202] on span "4" at bounding box center [927, 200] width 39 height 14
type input "[DATE]"
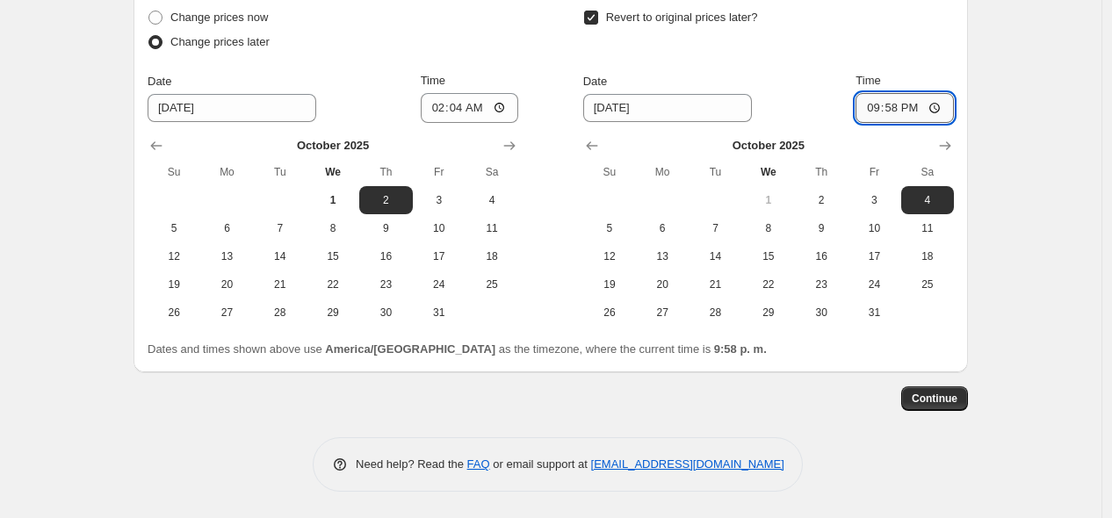
click at [894, 113] on input "21:58" at bounding box center [904, 108] width 98 height 30
click at [915, 104] on input "21:58" at bounding box center [904, 108] width 98 height 30
click at [905, 111] on input "21:58" at bounding box center [904, 108] width 98 height 30
click at [940, 105] on input "21:58" at bounding box center [904, 108] width 98 height 30
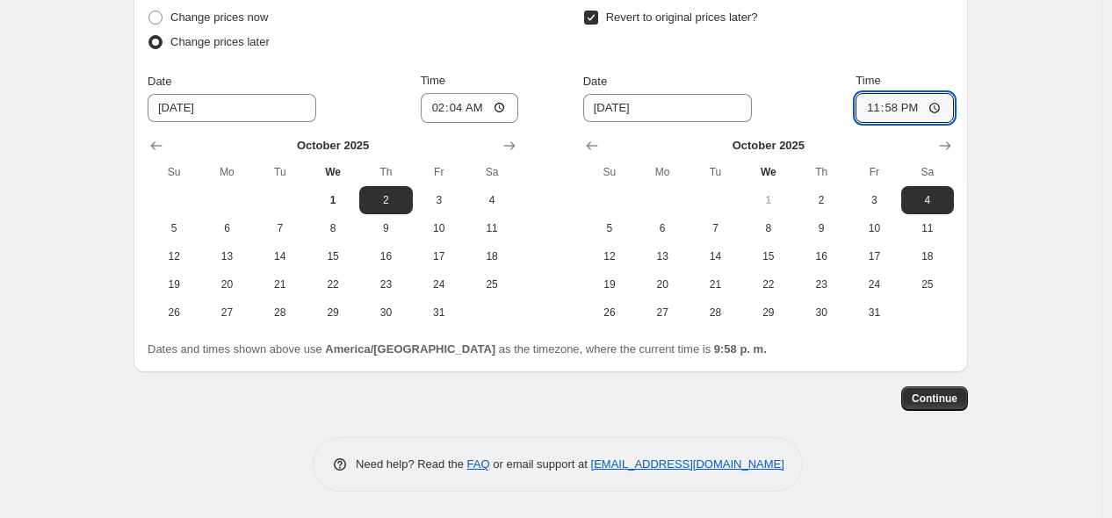
type input "23:58"
click at [926, 53] on div "Revert to original prices later?" at bounding box center [768, 31] width 371 height 53
click at [954, 402] on span "Continue" at bounding box center [935, 399] width 46 height 14
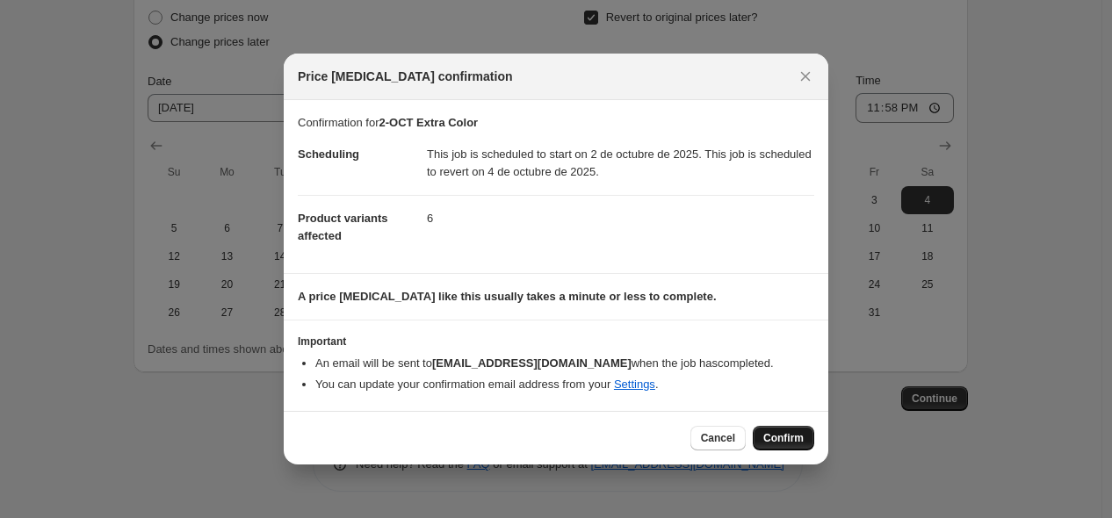
click at [786, 442] on span "Confirm" at bounding box center [783, 438] width 40 height 14
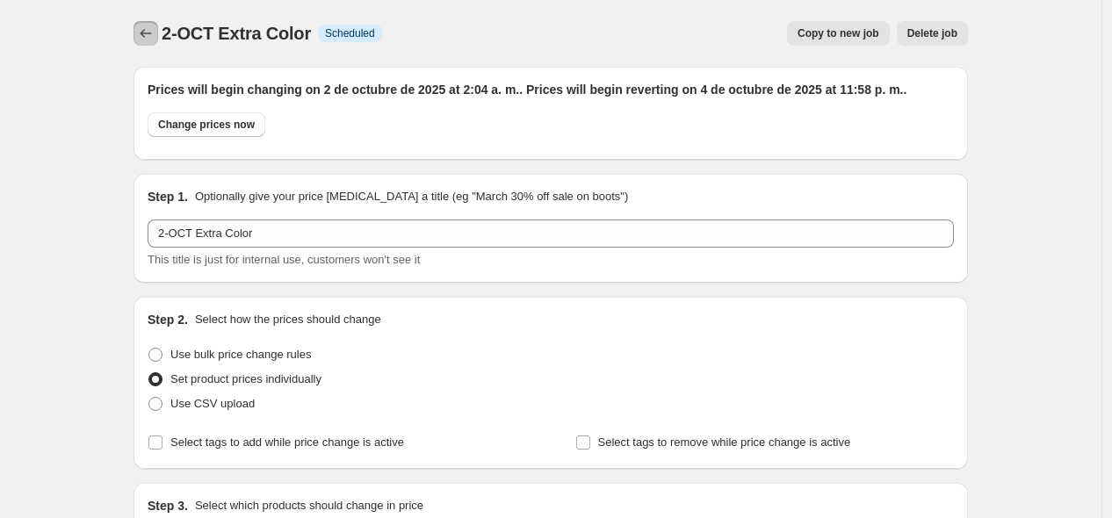
click at [153, 31] on icon "Price change jobs" at bounding box center [146, 34] width 18 height 18
